Goal: Navigation & Orientation: Go to known website

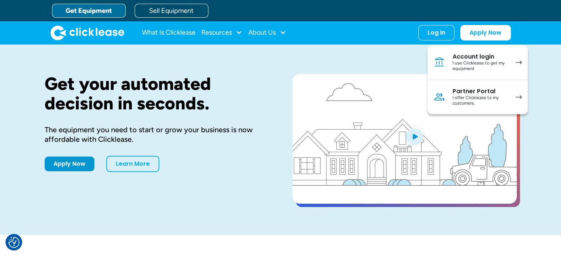
click at [460, 73] on link "Account login I use Clicklease to get my equipment" at bounding box center [478, 62] width 100 height 35
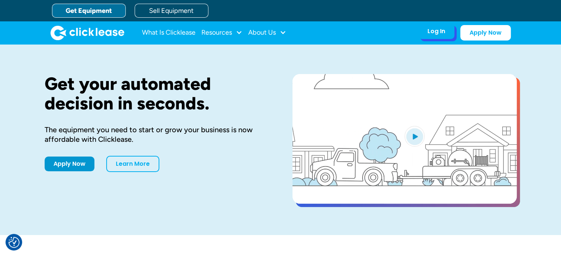
drag, startPoint x: 452, startPoint y: 43, endPoint x: 444, endPoint y: 32, distance: 13.5
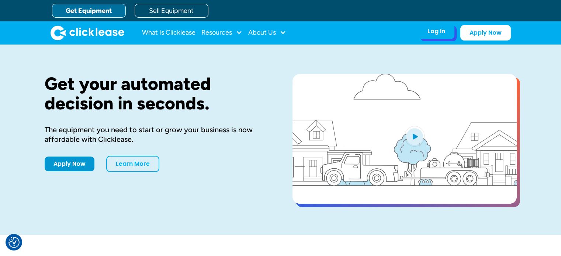
click at [444, 32] on div "What Is Clicklease Resources Blog Case Studies Videos FAQs About Us About Us Ca…" at bounding box center [281, 32] width 460 height 23
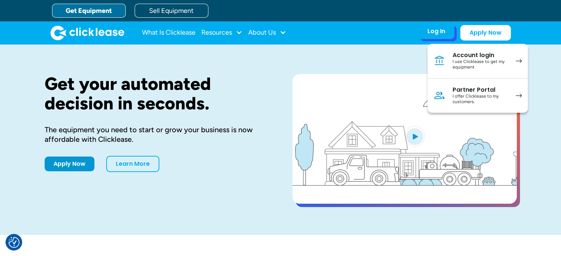
click at [444, 32] on div "Log In" at bounding box center [437, 31] width 18 height 7
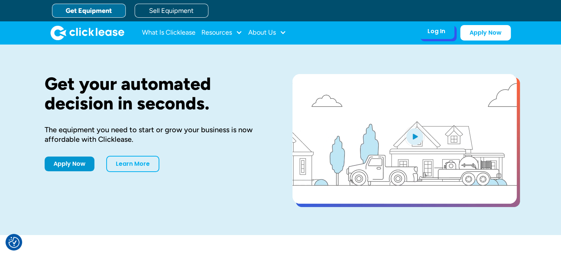
click at [443, 29] on div "Log In" at bounding box center [437, 31] width 18 height 7
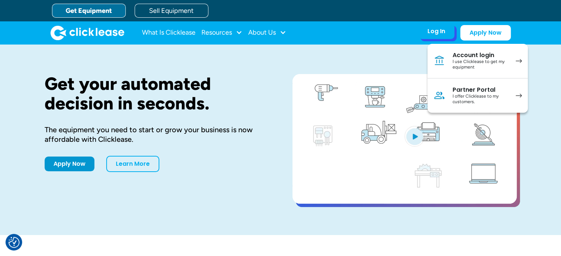
click at [470, 94] on div "I offer Clicklease to my customers." at bounding box center [481, 99] width 56 height 11
